Goal: Check status: Check status

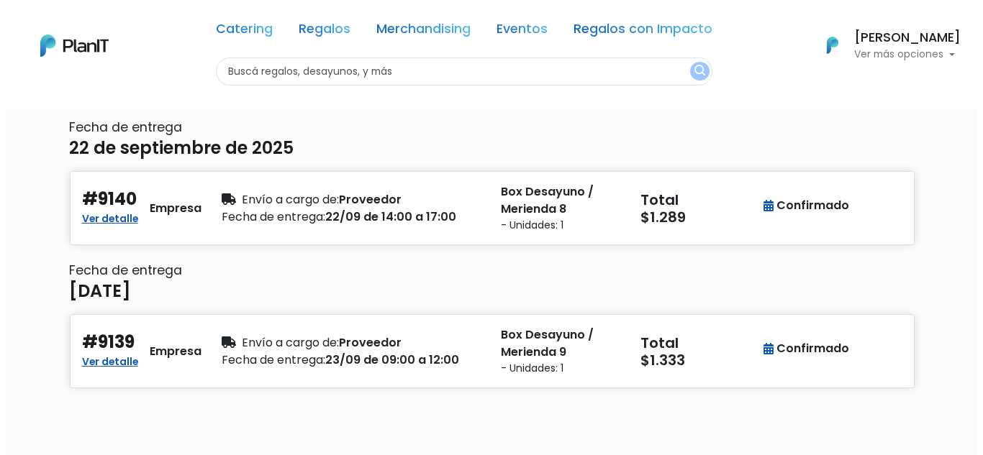
scroll to position [134, 0]
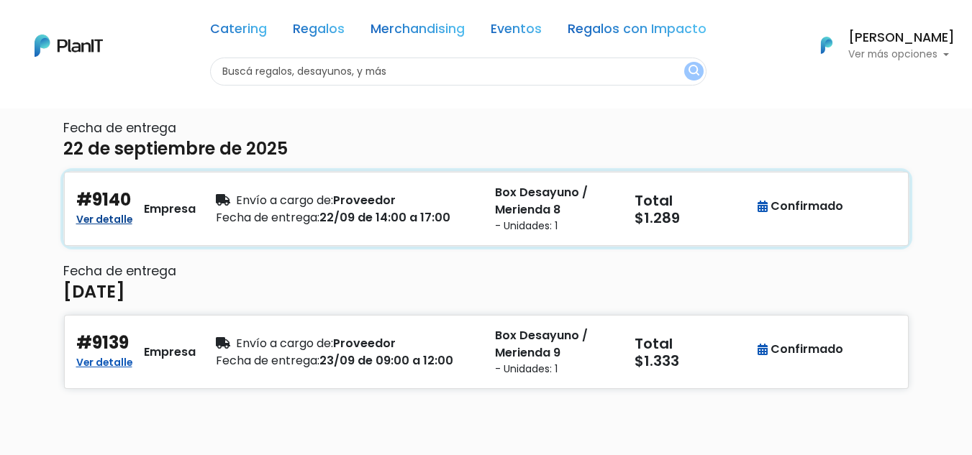
click at [113, 218] on link "Ver detalle" at bounding box center [104, 217] width 56 height 17
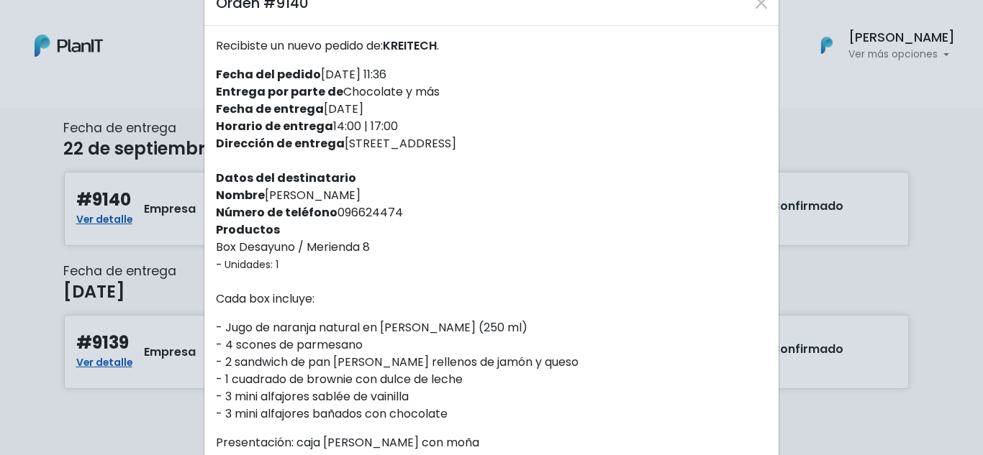
scroll to position [0, 0]
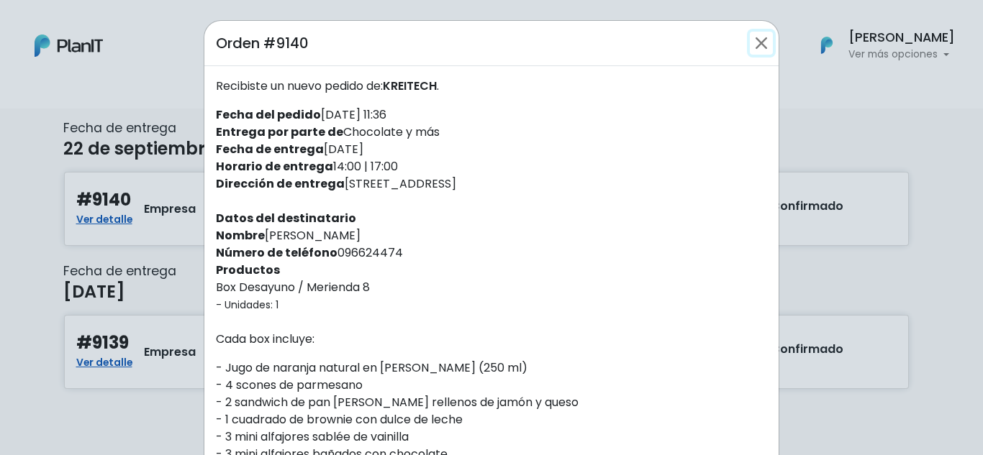
click at [760, 44] on button "Close" at bounding box center [761, 43] width 23 height 23
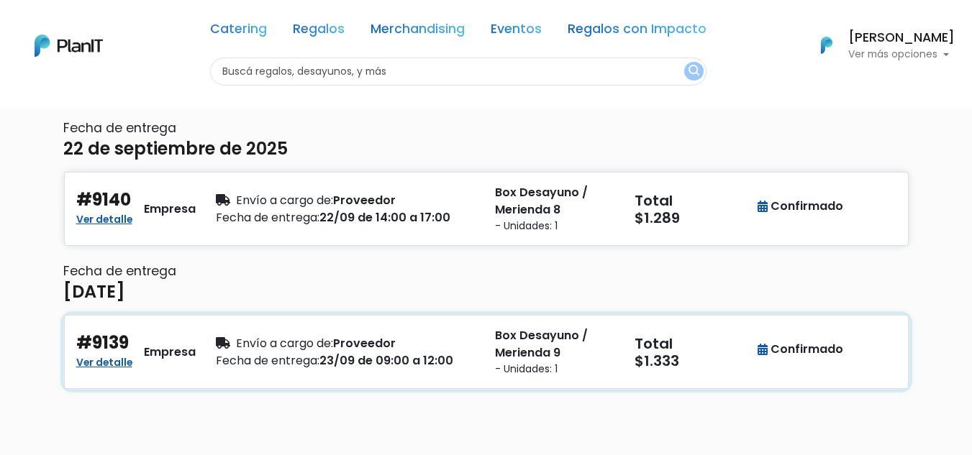
click at [131, 363] on div "Ver detalle" at bounding box center [104, 362] width 56 height 17
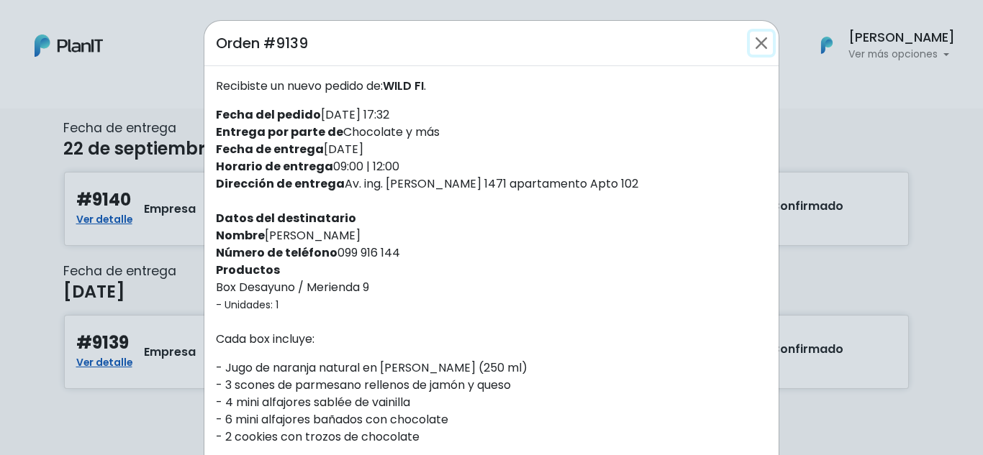
click at [757, 45] on button "Close" at bounding box center [761, 43] width 23 height 23
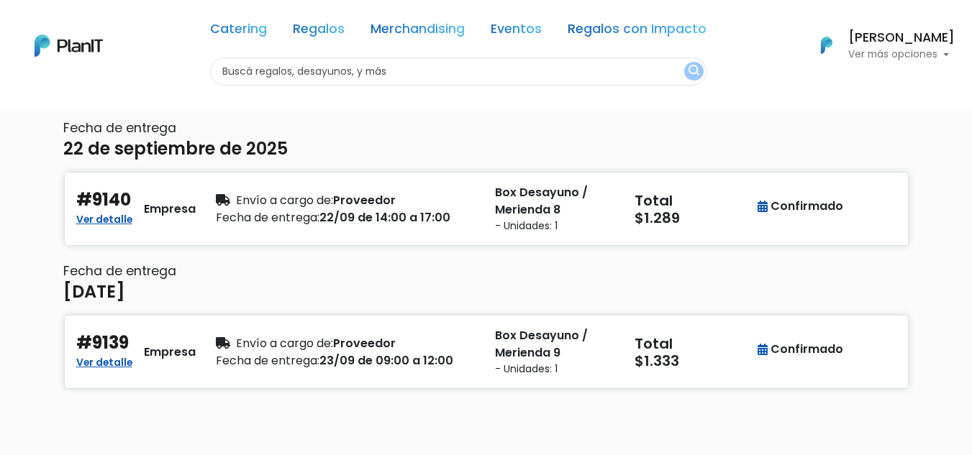
click at [864, 51] on p "Ver más opciones" at bounding box center [901, 55] width 106 height 10
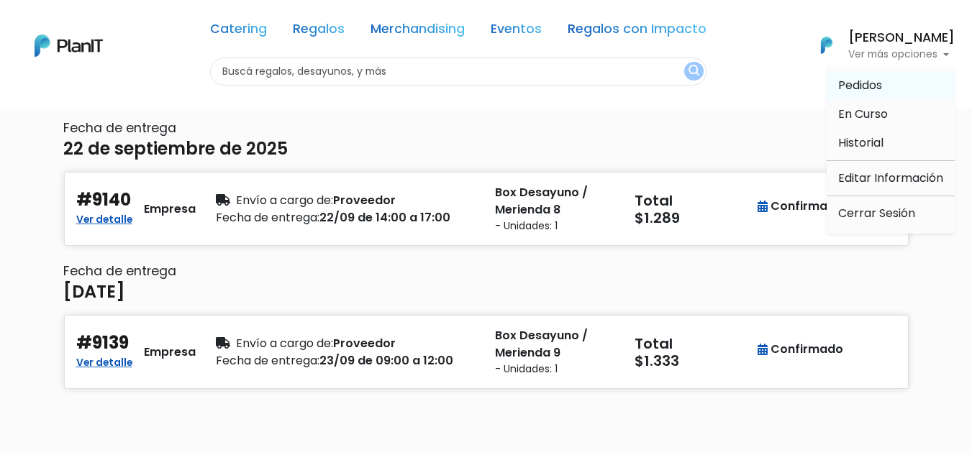
click at [850, 86] on span "Pedidos" at bounding box center [860, 85] width 44 height 17
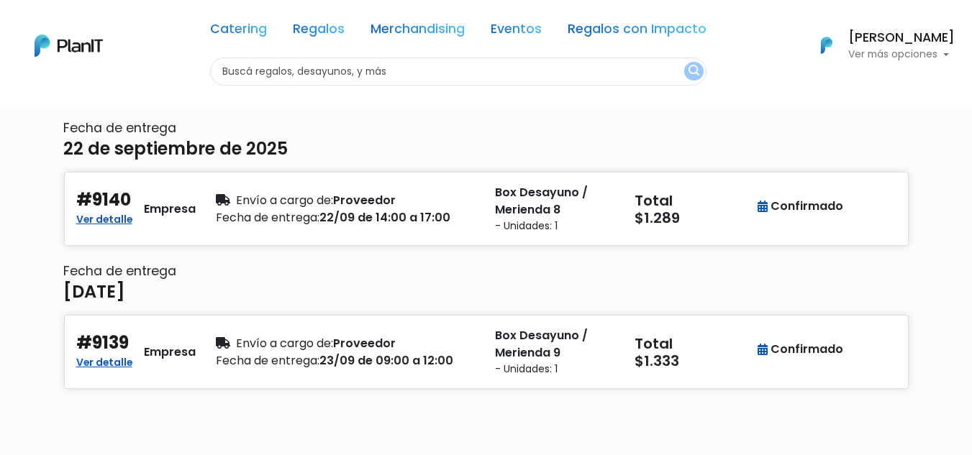
click at [879, 52] on p "Ver más opciones" at bounding box center [901, 55] width 106 height 10
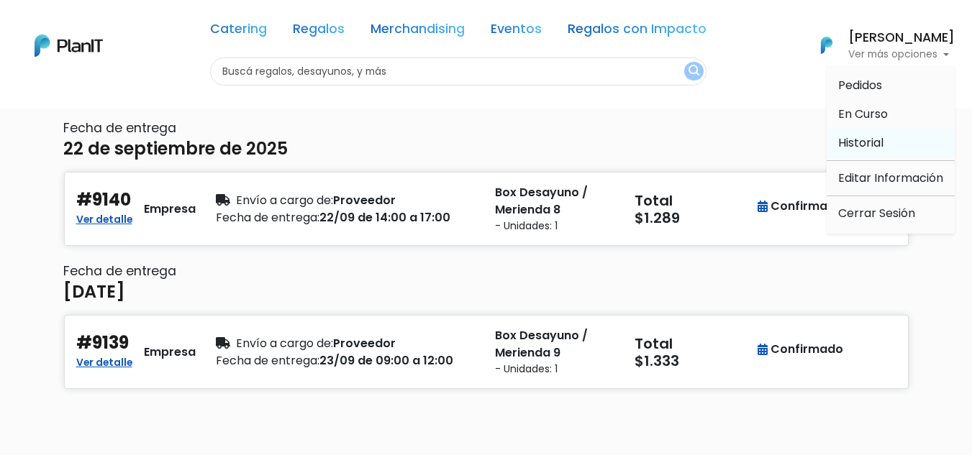
click at [855, 142] on span "Historial" at bounding box center [860, 143] width 45 height 17
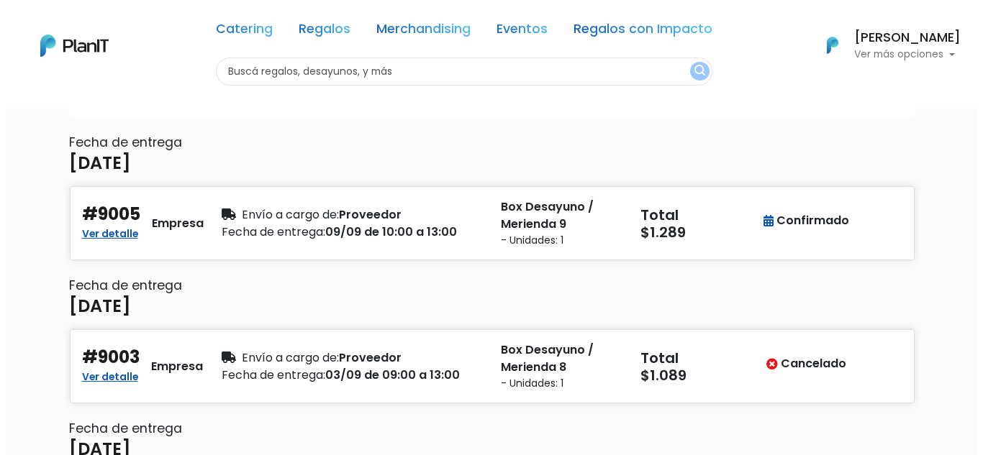
scroll to position [119, 0]
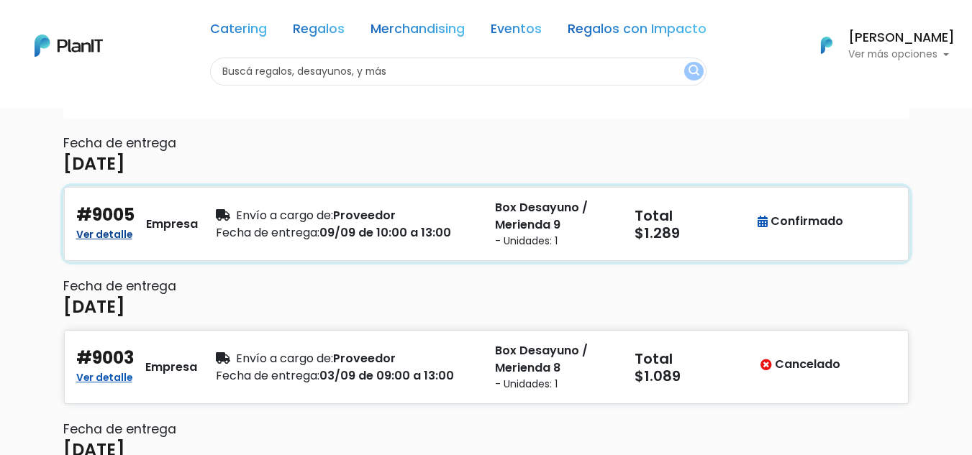
click at [105, 230] on link "Ver detalle" at bounding box center [104, 232] width 56 height 17
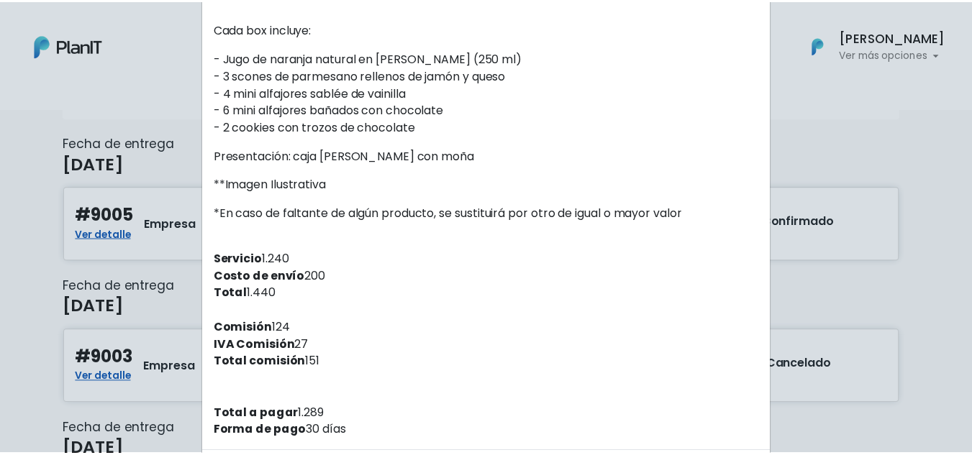
scroll to position [327, 0]
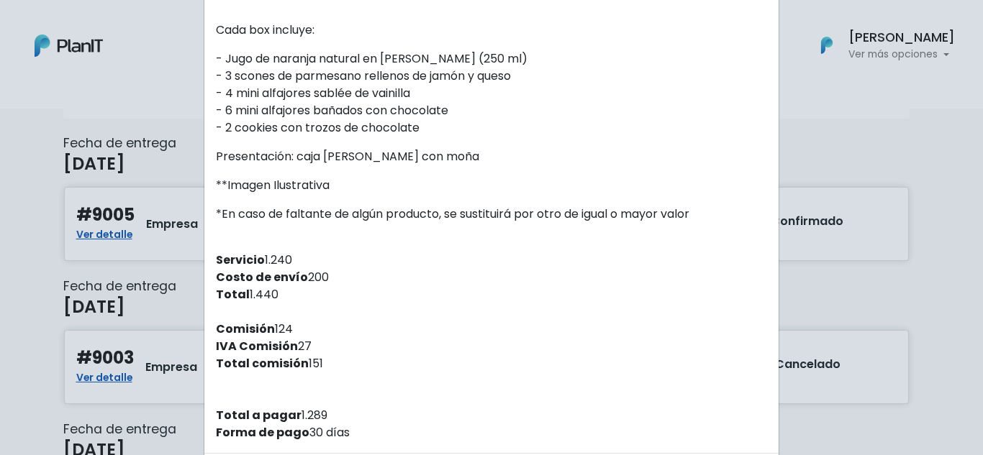
click at [873, 102] on div "Orden #9005 Recibiste un nuevo pedido de: WILD FI . Fecha del pedido 02/09/2025…" at bounding box center [491, 227] width 983 height 455
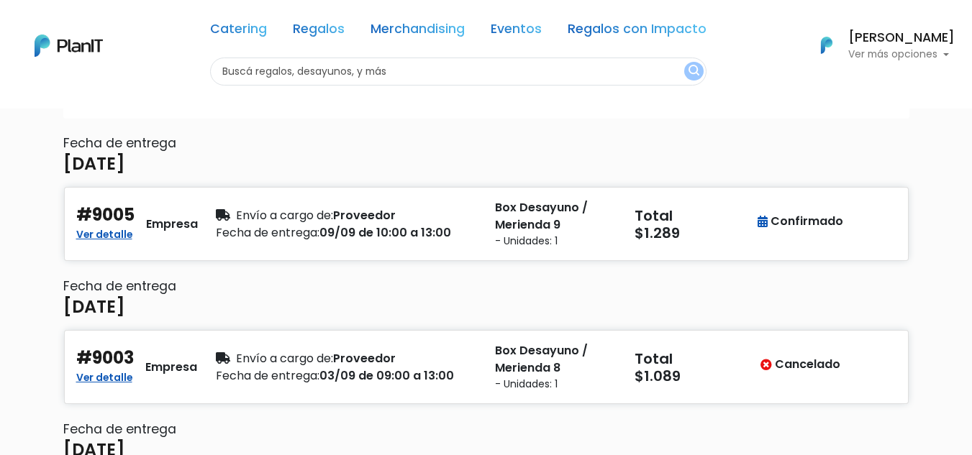
click at [950, 55] on p "Ver más opciones" at bounding box center [901, 55] width 106 height 10
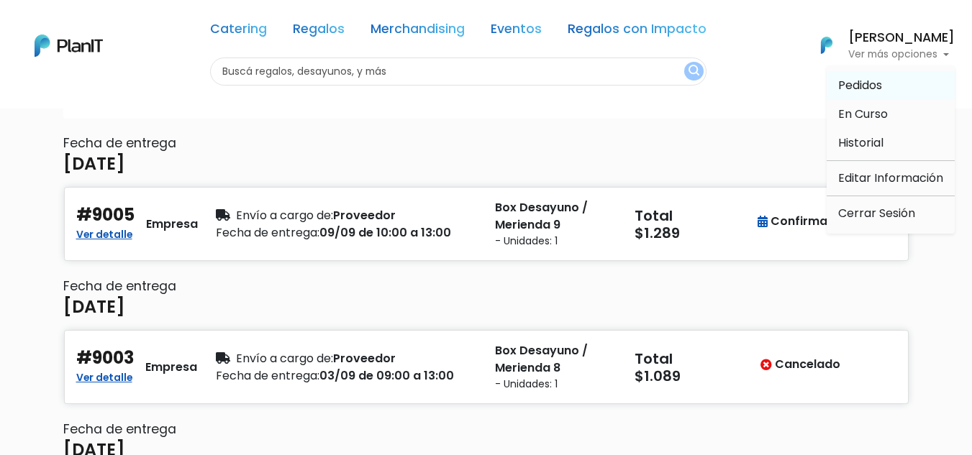
click at [878, 91] on span "Pedidos" at bounding box center [860, 85] width 44 height 17
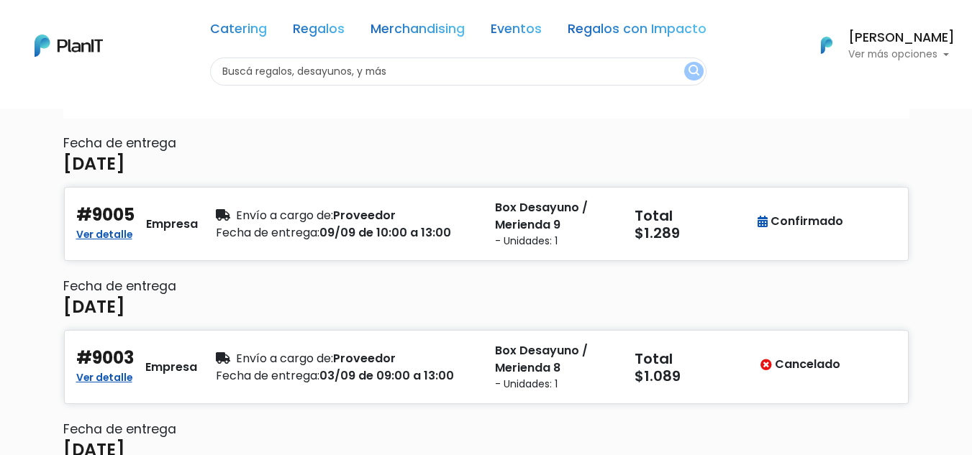
click at [947, 55] on p "Ver más opciones" at bounding box center [901, 55] width 106 height 10
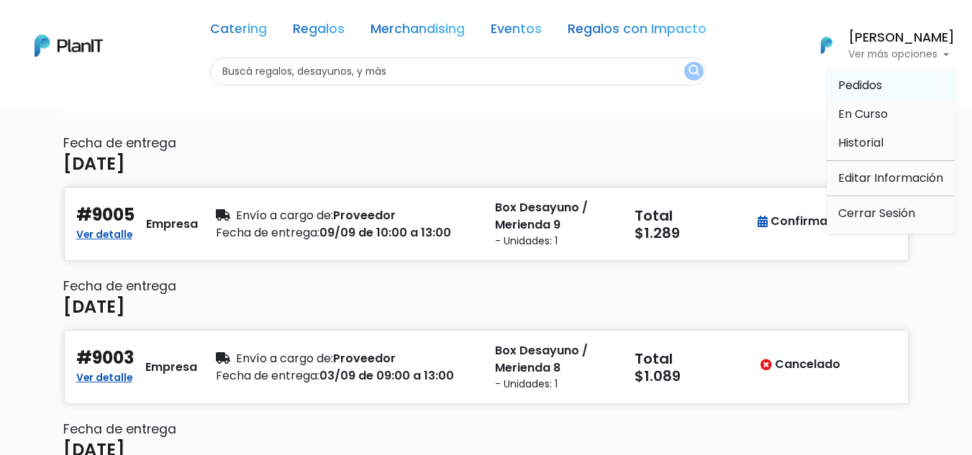
click at [916, 85] on li "Pedidos" at bounding box center [890, 85] width 128 height 29
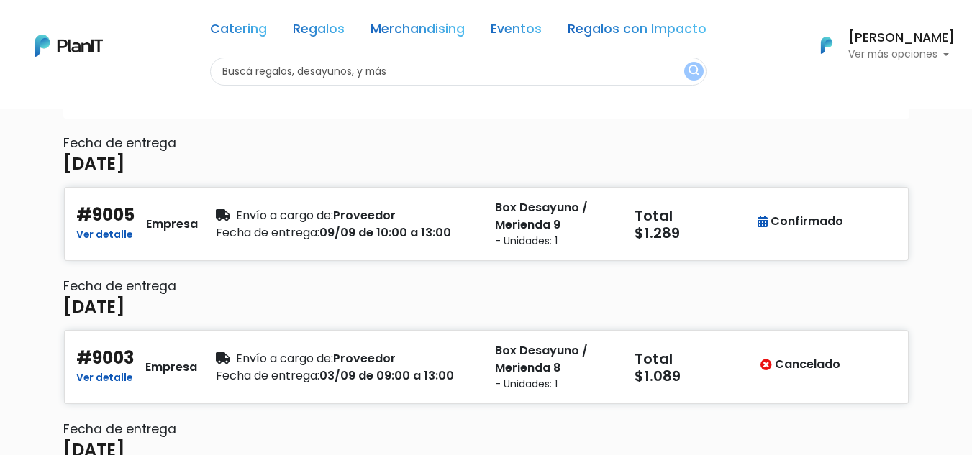
click at [943, 50] on p "Ver más opciones" at bounding box center [901, 55] width 106 height 10
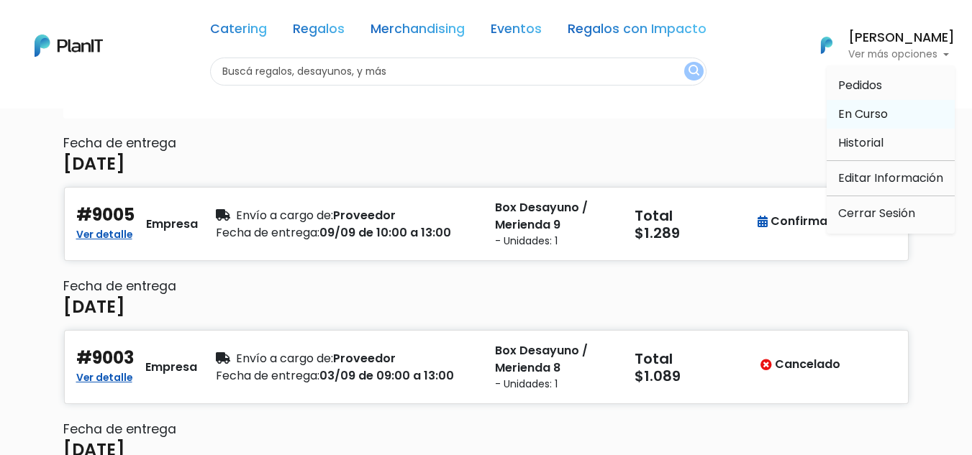
click at [857, 120] on span "En Curso" at bounding box center [863, 114] width 50 height 17
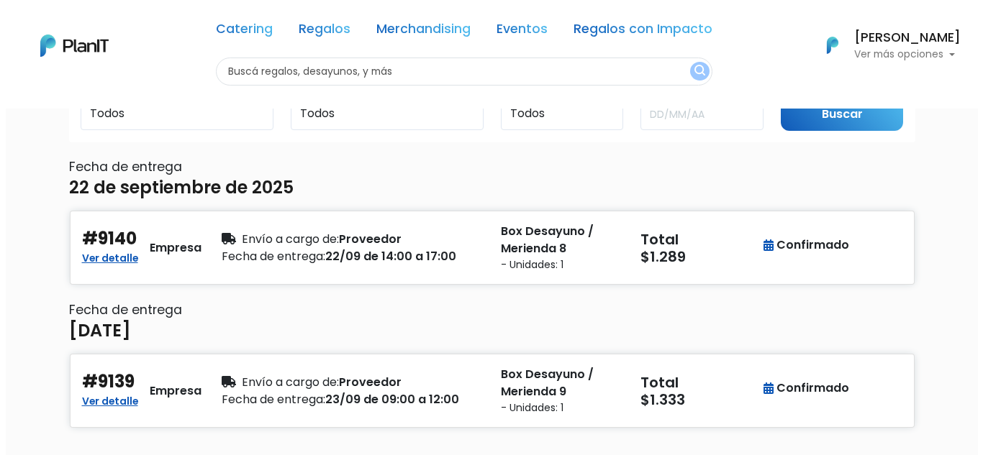
scroll to position [96, 0]
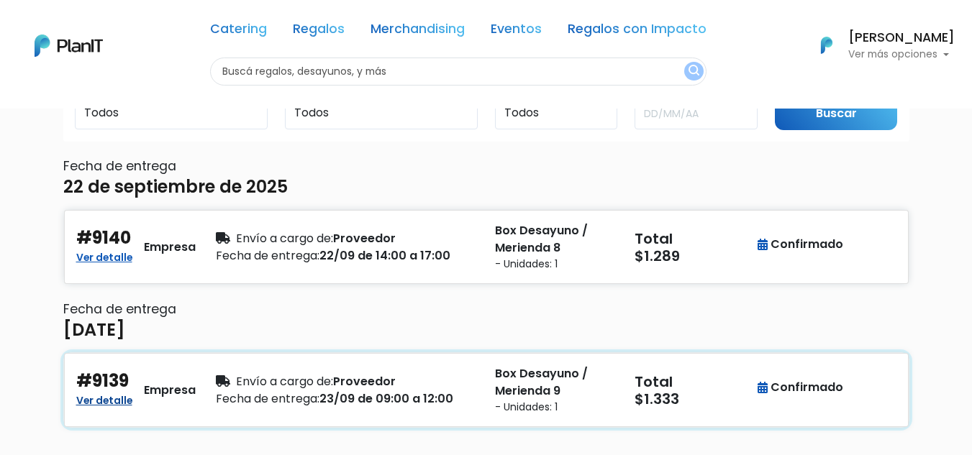
click at [94, 401] on link "Ver detalle" at bounding box center [104, 399] width 56 height 17
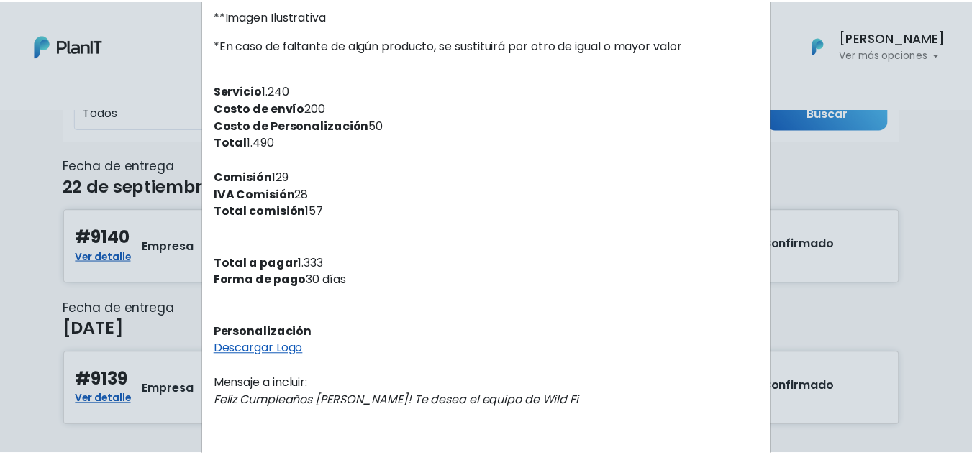
scroll to position [479, 0]
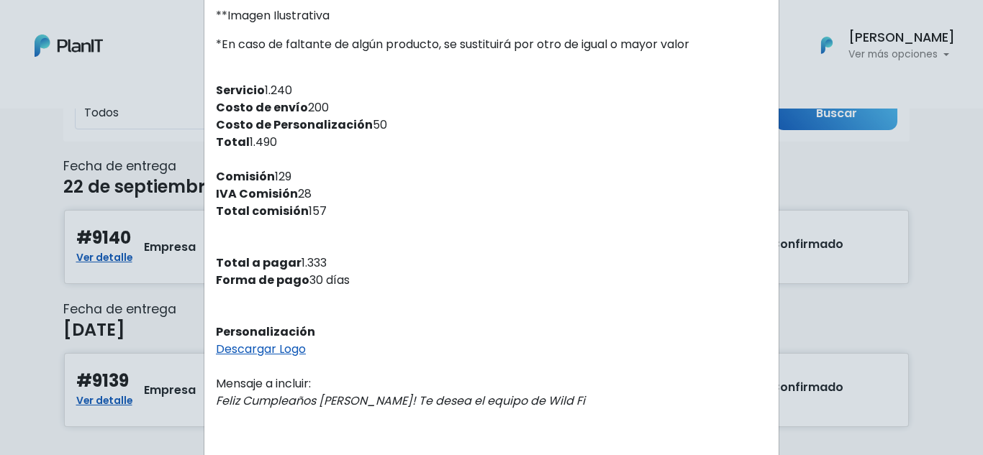
click at [944, 53] on div "Orden #9139 Recibiste un nuevo pedido de: WILD FI . Fecha del pedido 17/09/2025…" at bounding box center [491, 227] width 983 height 455
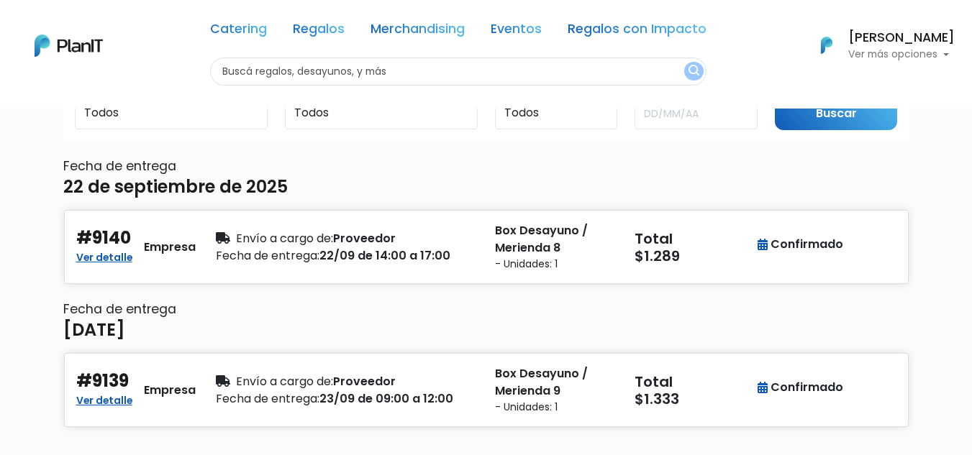
click at [944, 53] on p "Ver más opciones" at bounding box center [901, 55] width 106 height 10
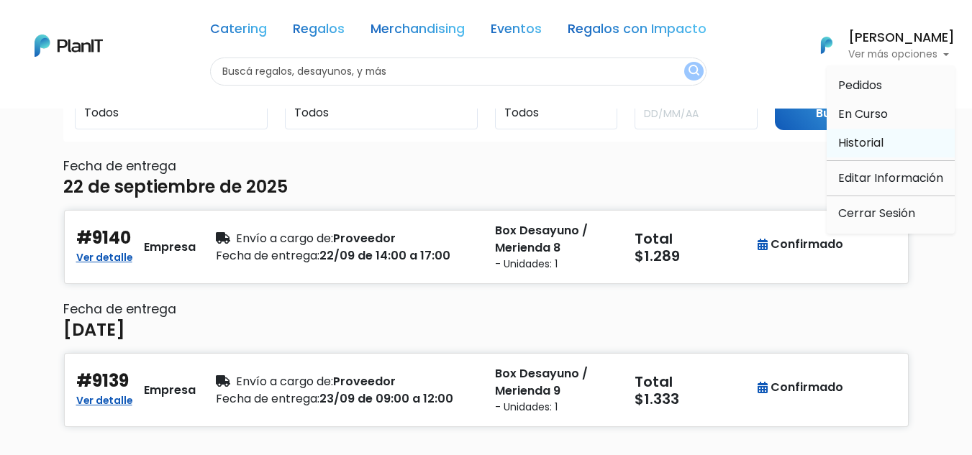
click at [861, 144] on span "Historial" at bounding box center [860, 143] width 45 height 17
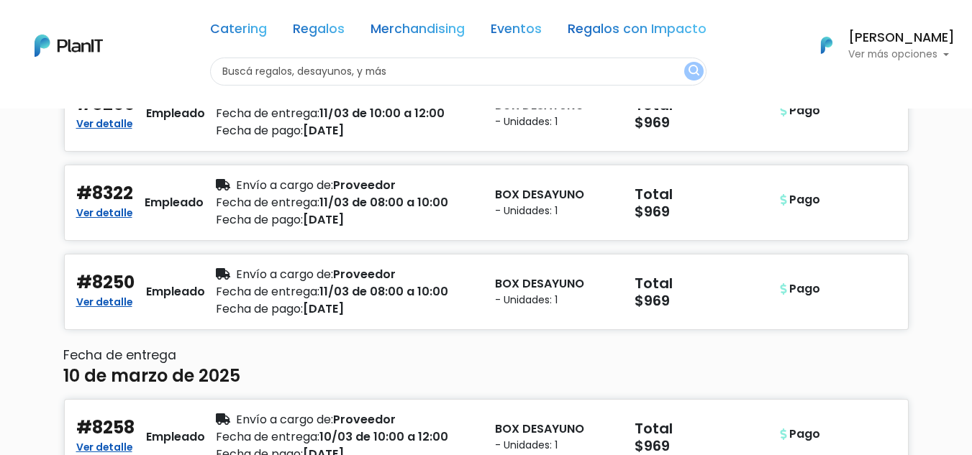
scroll to position [5975, 0]
